Goal: Register for event/course

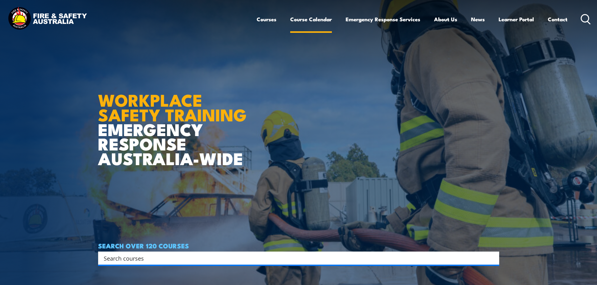
click at [303, 21] on link "Course Calendar" at bounding box center [311, 19] width 42 height 17
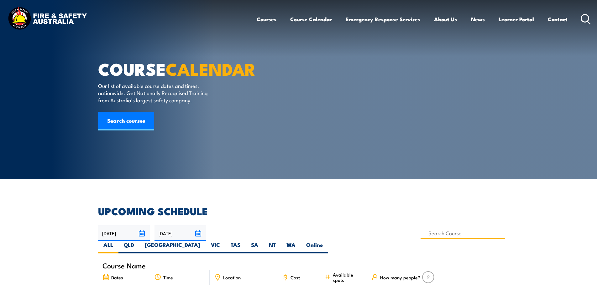
click at [420, 234] on input at bounding box center [462, 233] width 85 height 12
type input "Health & Safety Representatives Initial OHS Training Course (VIC)"
